Goal: Task Accomplishment & Management: Manage account settings

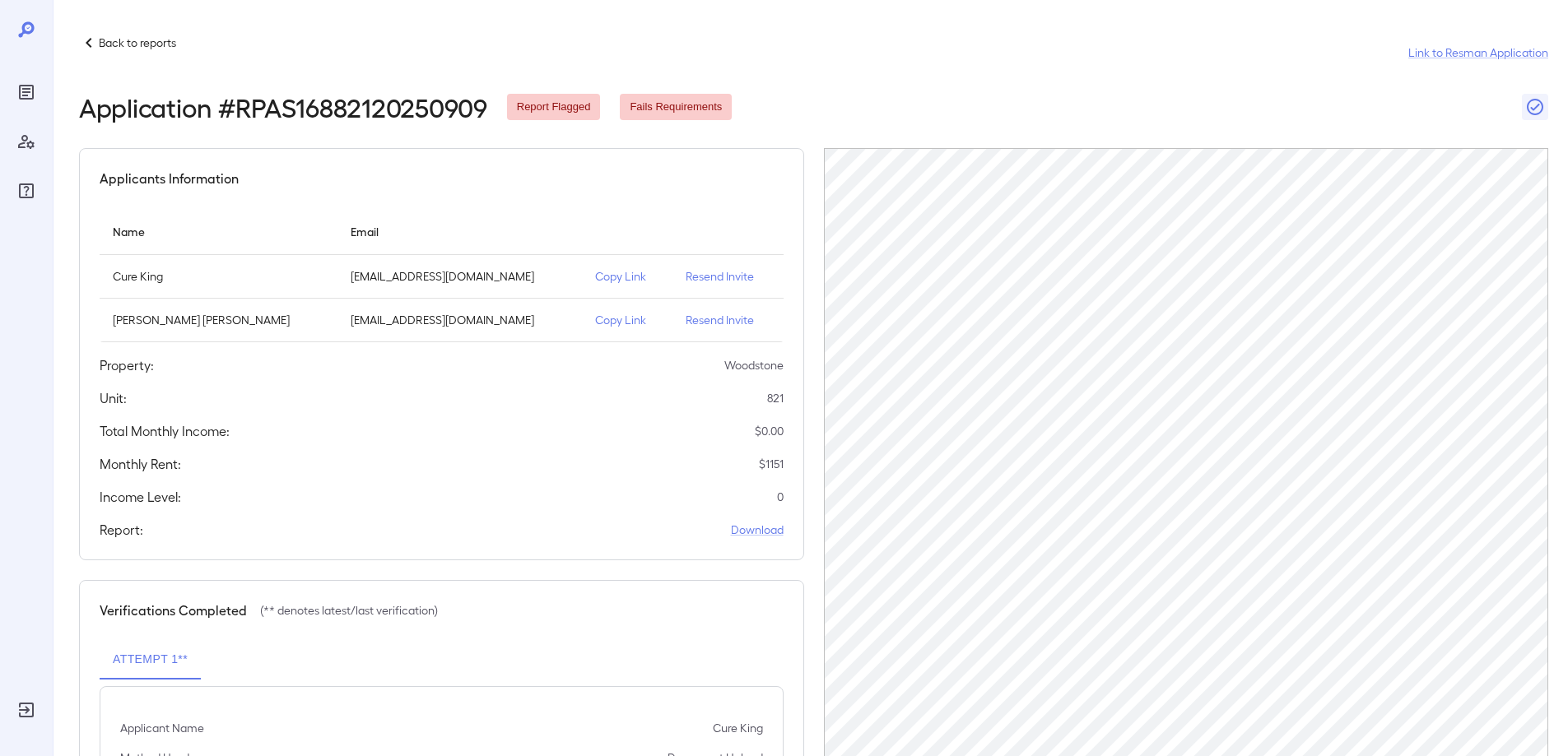
click at [715, 278] on p "Resend Invite" at bounding box center [728, 276] width 84 height 16
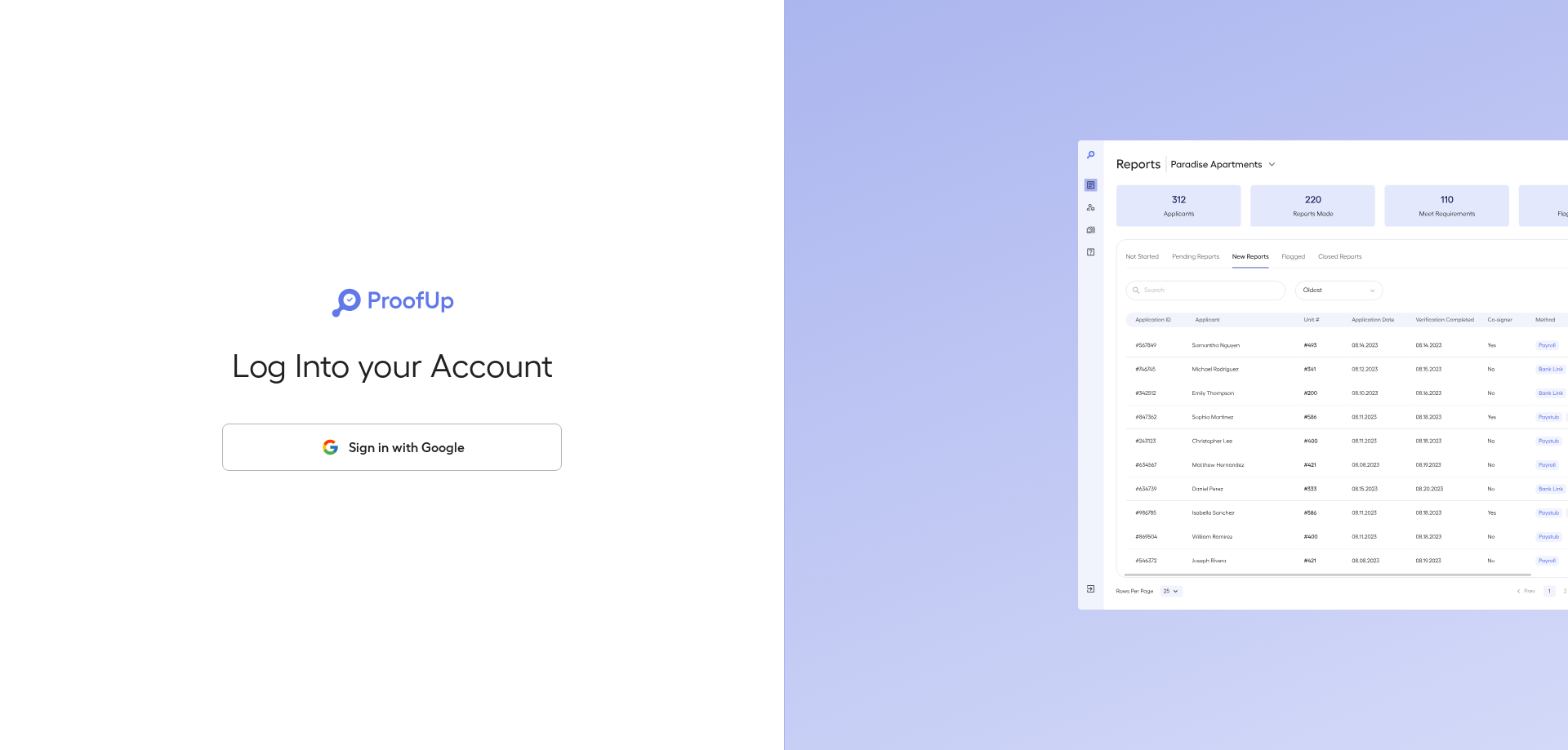
click at [383, 457] on button "Sign in with Google" at bounding box center [392, 446] width 340 height 47
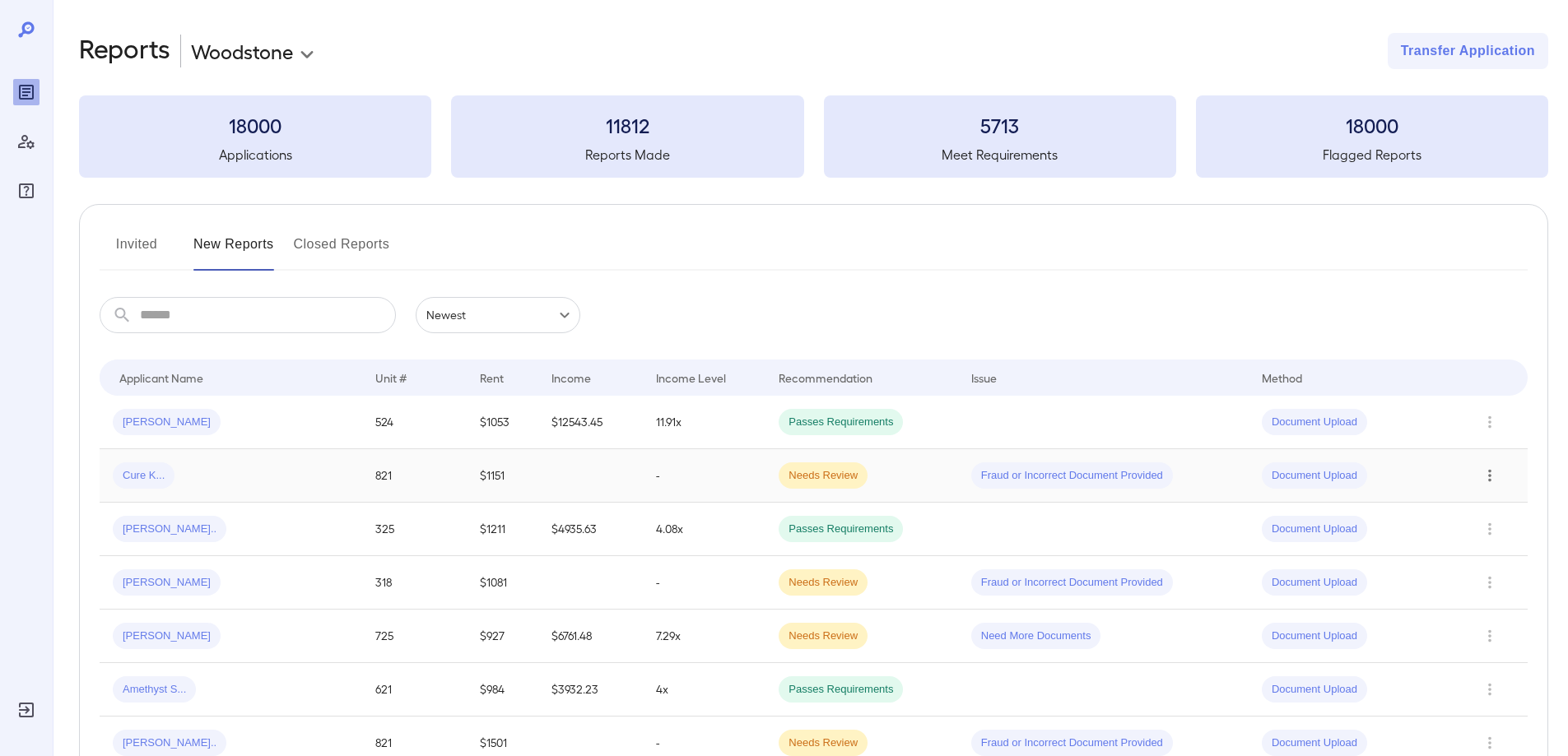
click at [1487, 470] on icon "Row Actions" at bounding box center [1490, 475] width 18 height 20
click at [1487, 504] on li "View Application" at bounding box center [1502, 508] width 130 height 27
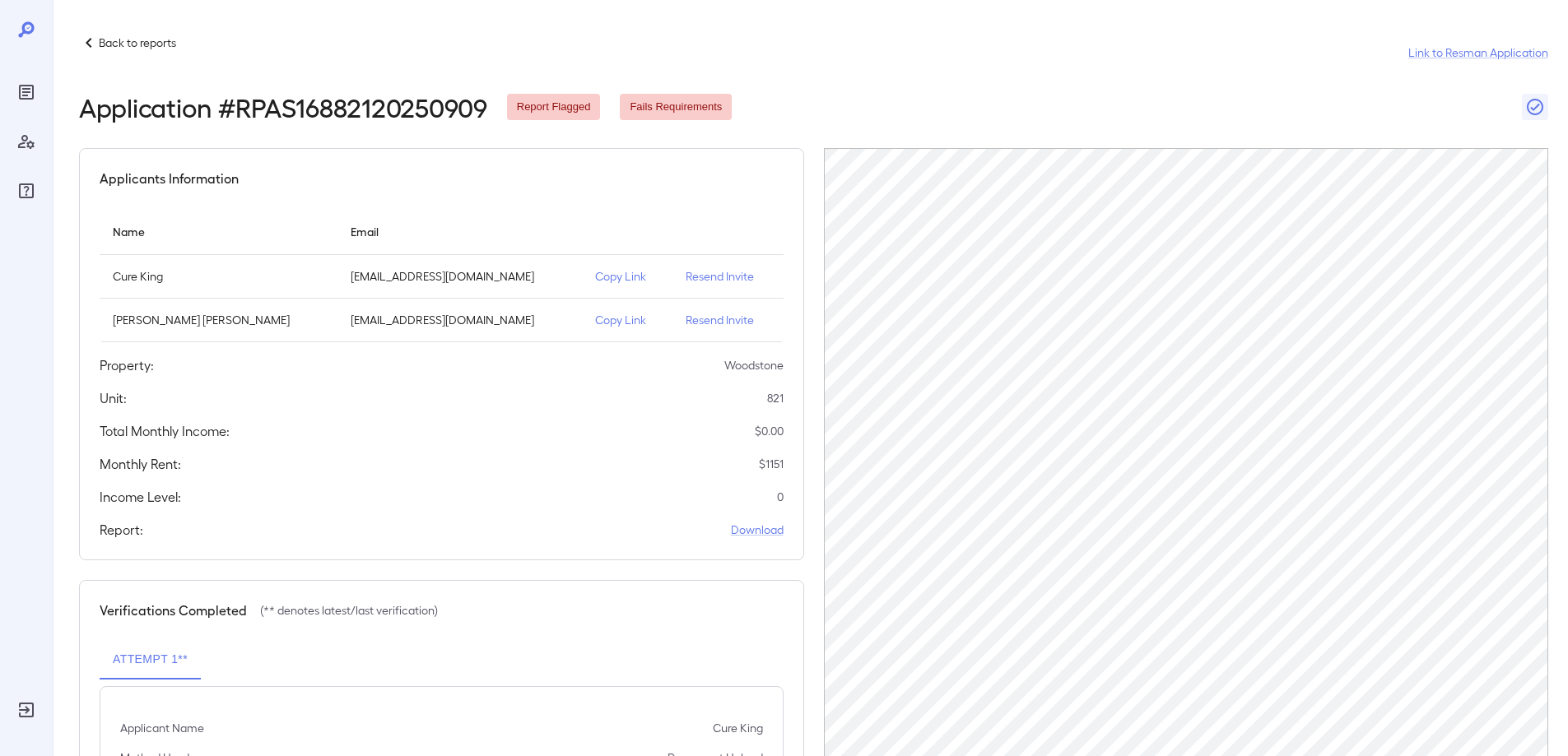
click at [708, 278] on p "Resend Invite" at bounding box center [728, 276] width 84 height 16
click at [703, 322] on p "Resend Invite" at bounding box center [728, 320] width 84 height 16
click at [770, 49] on div "Back to reports Link to Resman Application" at bounding box center [813, 52] width 1469 height 40
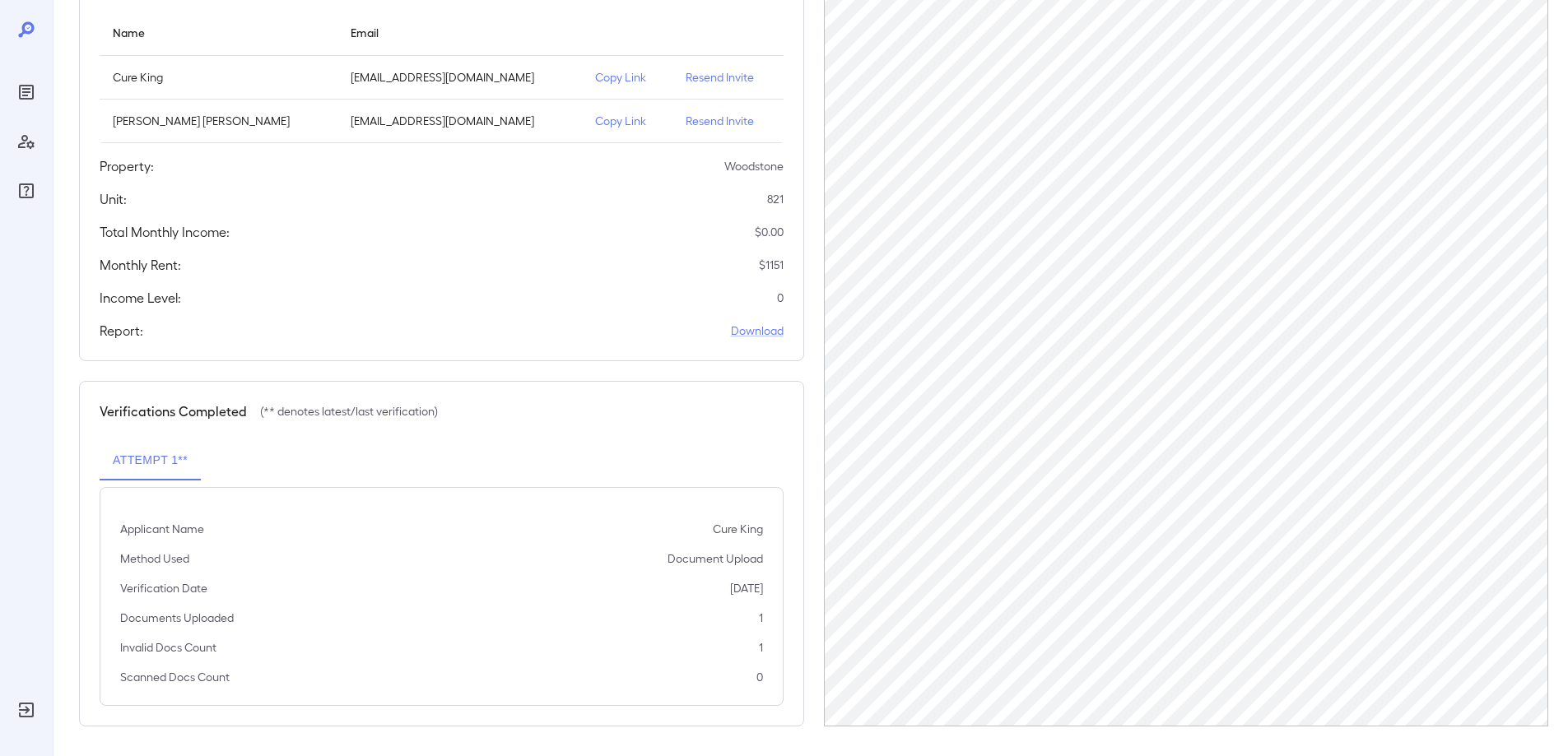
scroll to position [202, 0]
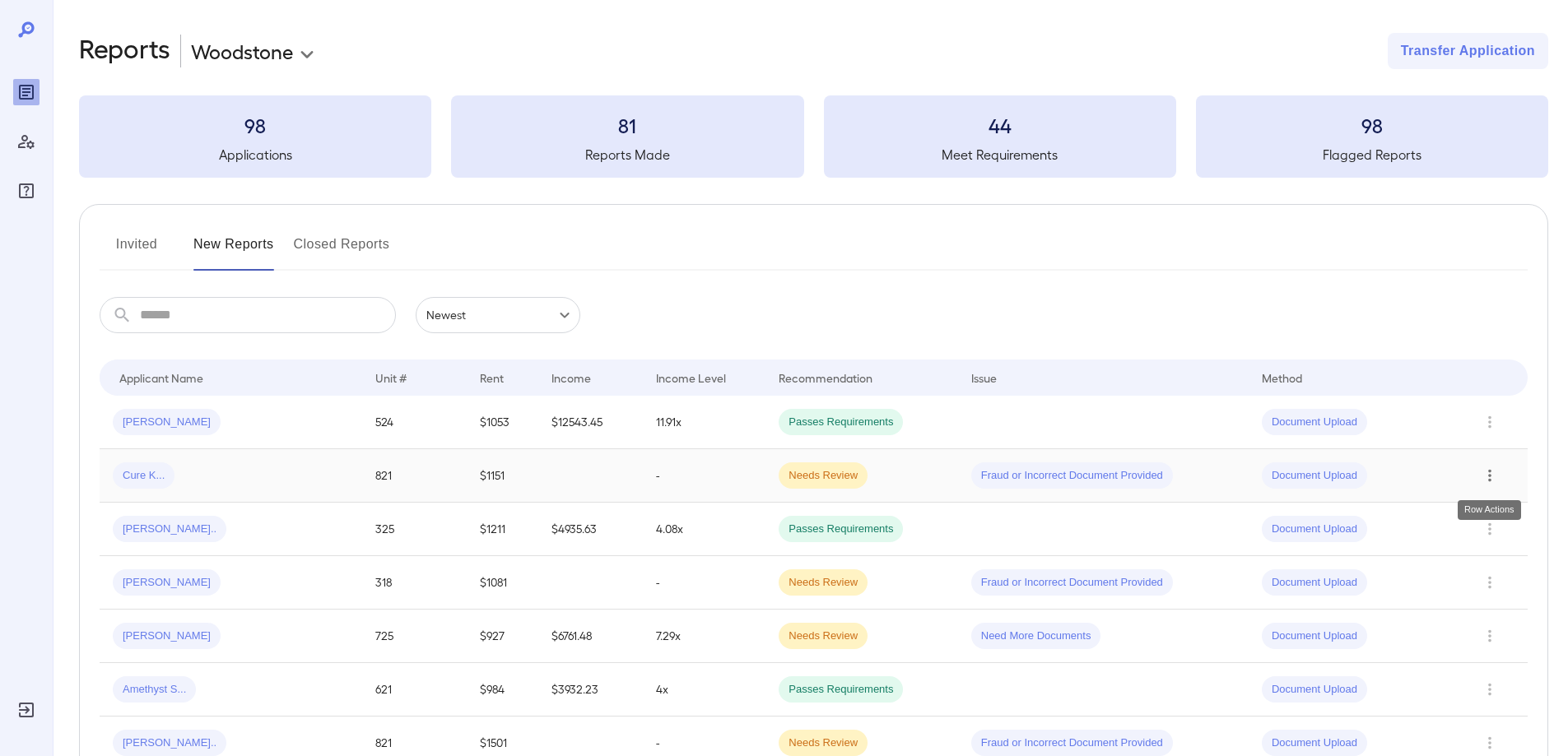
click at [1497, 478] on icon "Row Actions" at bounding box center [1490, 475] width 18 height 20
click at [1497, 506] on li "View Application" at bounding box center [1502, 508] width 130 height 27
